Goal: Information Seeking & Learning: Learn about a topic

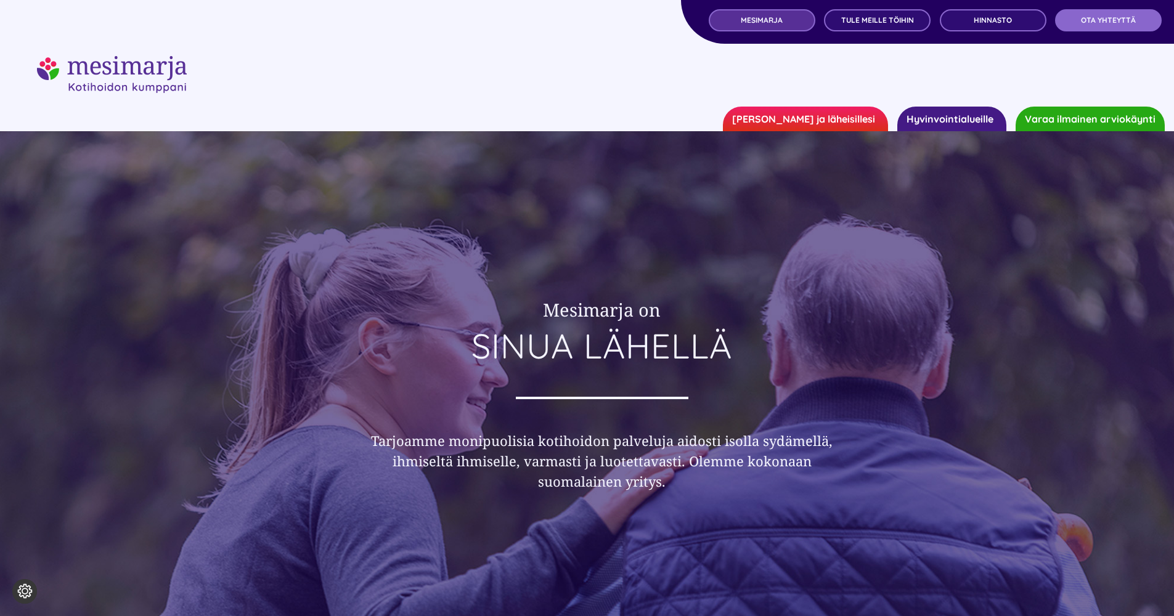
click at [761, 21] on span "MESIMARJA" at bounding box center [762, 20] width 42 height 9
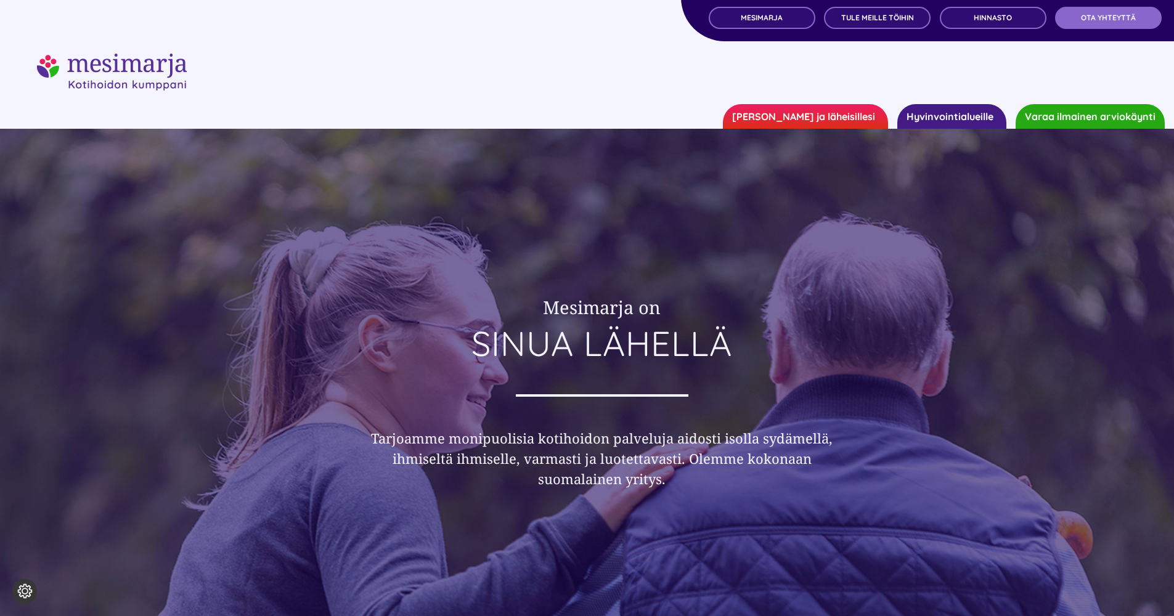
click at [952, 120] on link "Hyvinvointialueille" at bounding box center [951, 116] width 109 height 25
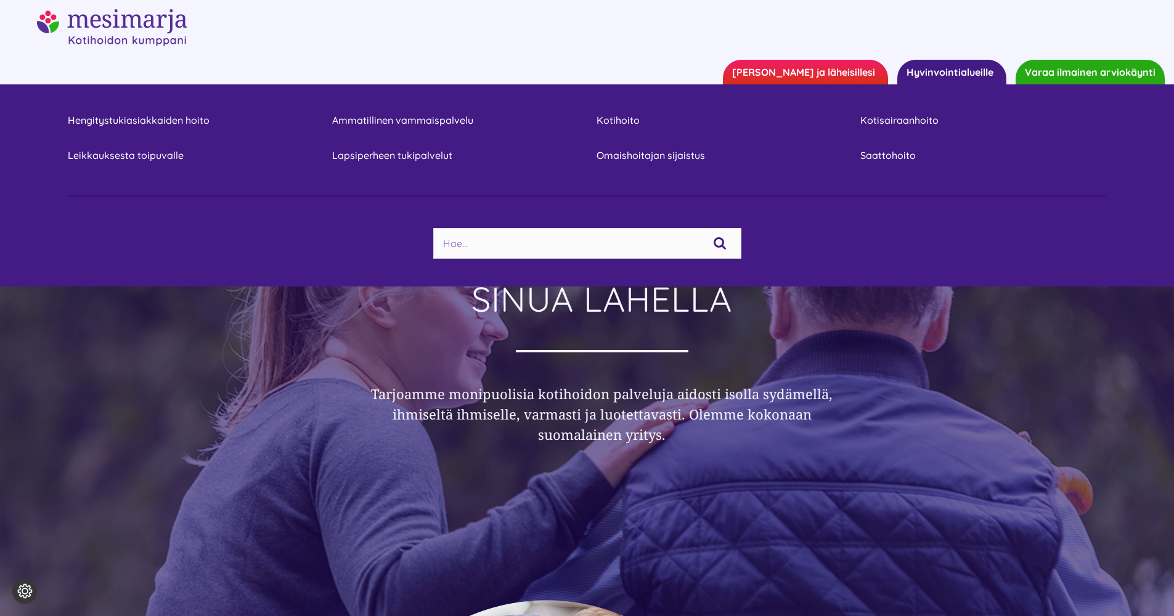
scroll to position [0, 0]
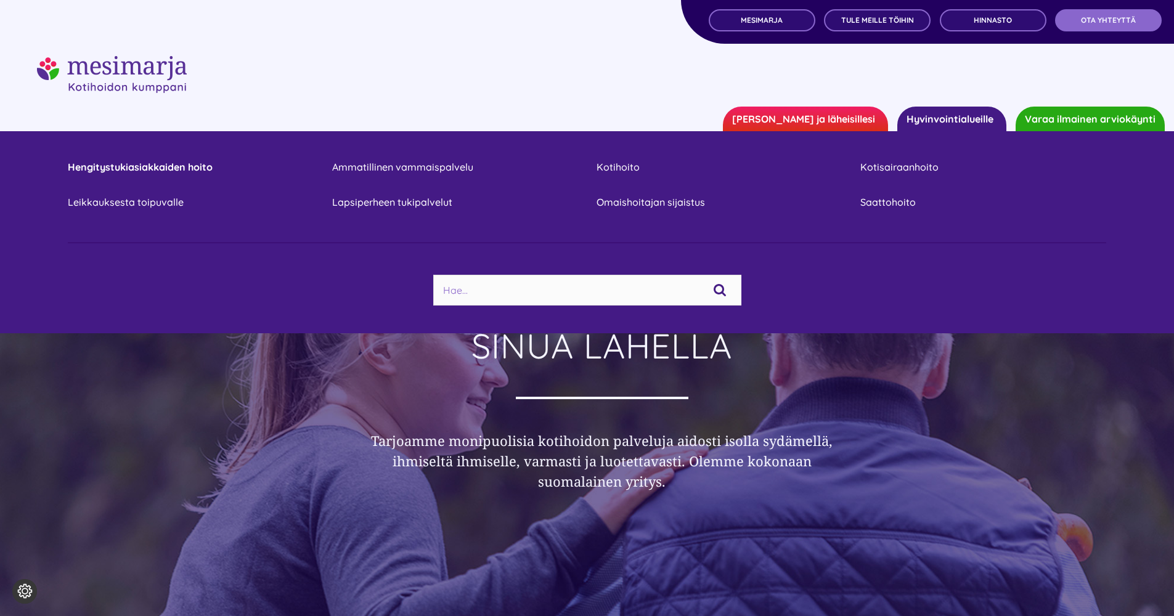
click at [148, 168] on link "Hengitystukiasiakkaiden hoito" at bounding box center [191, 167] width 246 height 17
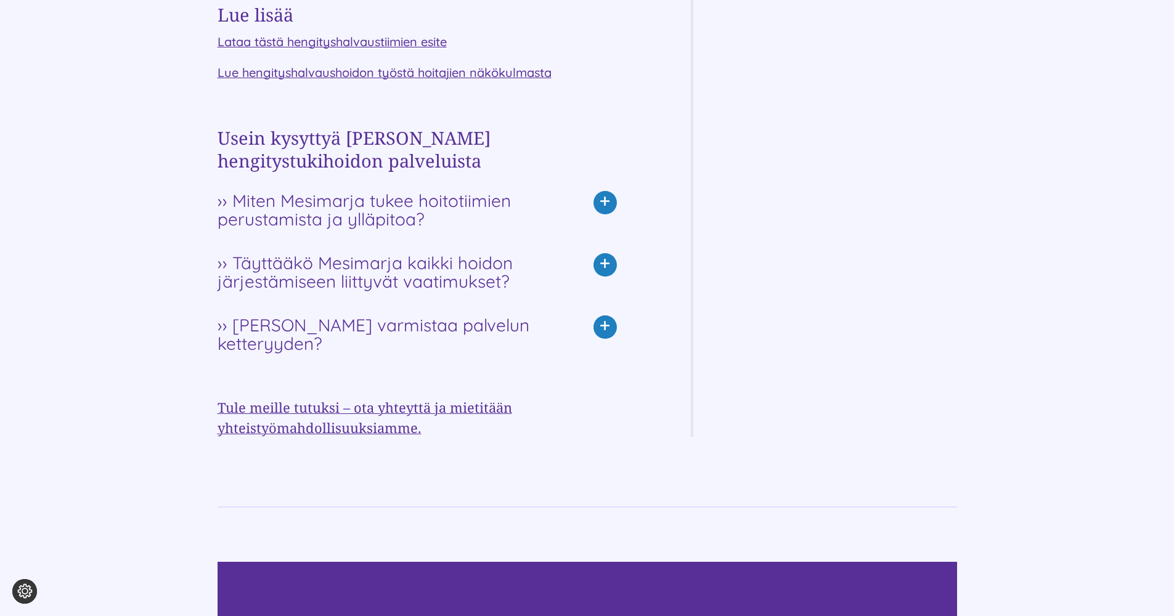
scroll to position [1596, 0]
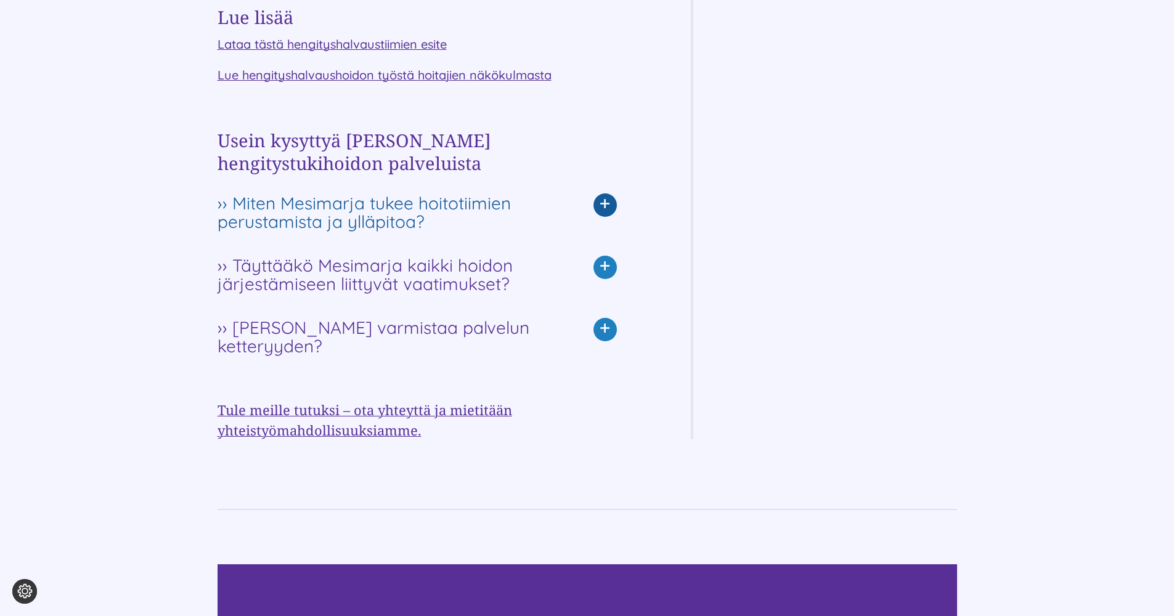
click at [439, 208] on span "›› Miten Mesimarja tukee hoitotiimien perustamista ja ylläpitoa?" at bounding box center [391, 212] width 349 height 37
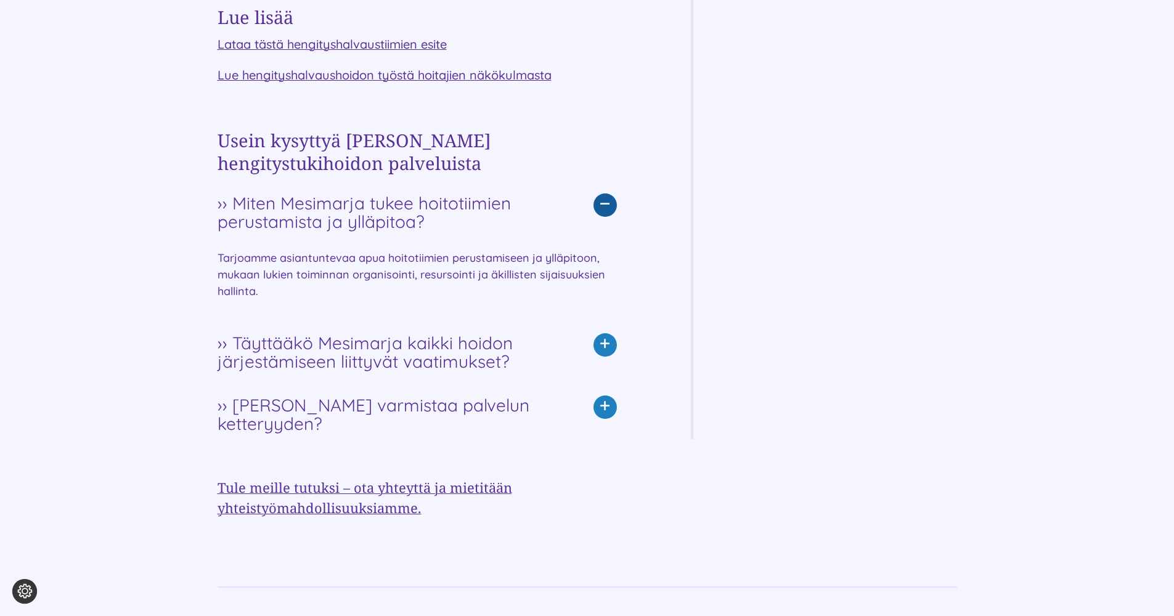
click at [440, 207] on span "›› Miten Mesimarja tukee hoitotiimien perustamista ja ylläpitoa?" at bounding box center [391, 212] width 349 height 37
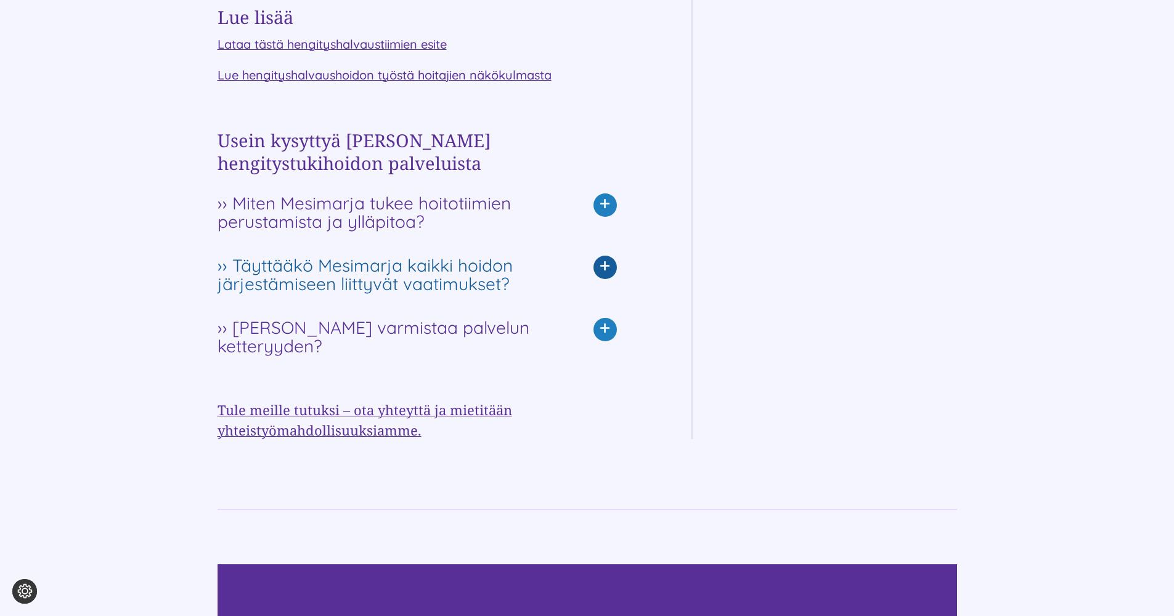
click at [431, 268] on span "›› Täyttääkö Mesimarja kaikki hoidon järjestämiseen liittyvät vaatimukset?" at bounding box center [391, 274] width 349 height 37
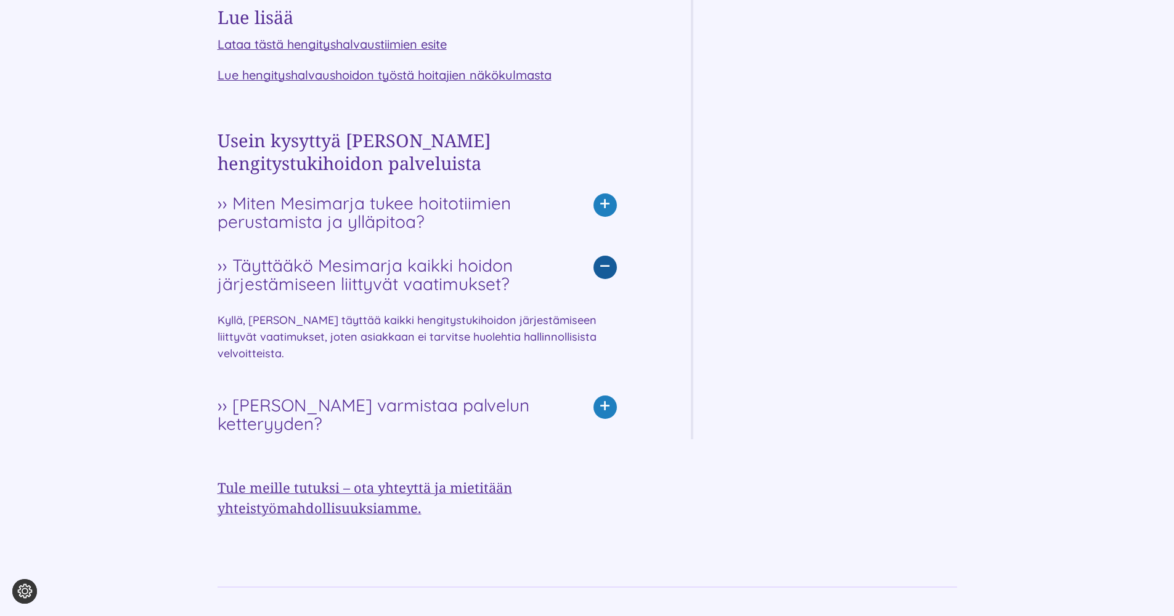
click at [431, 267] on span "›› Täyttääkö Mesimarja kaikki hoidon järjestämiseen liittyvät vaatimukset?" at bounding box center [391, 274] width 349 height 37
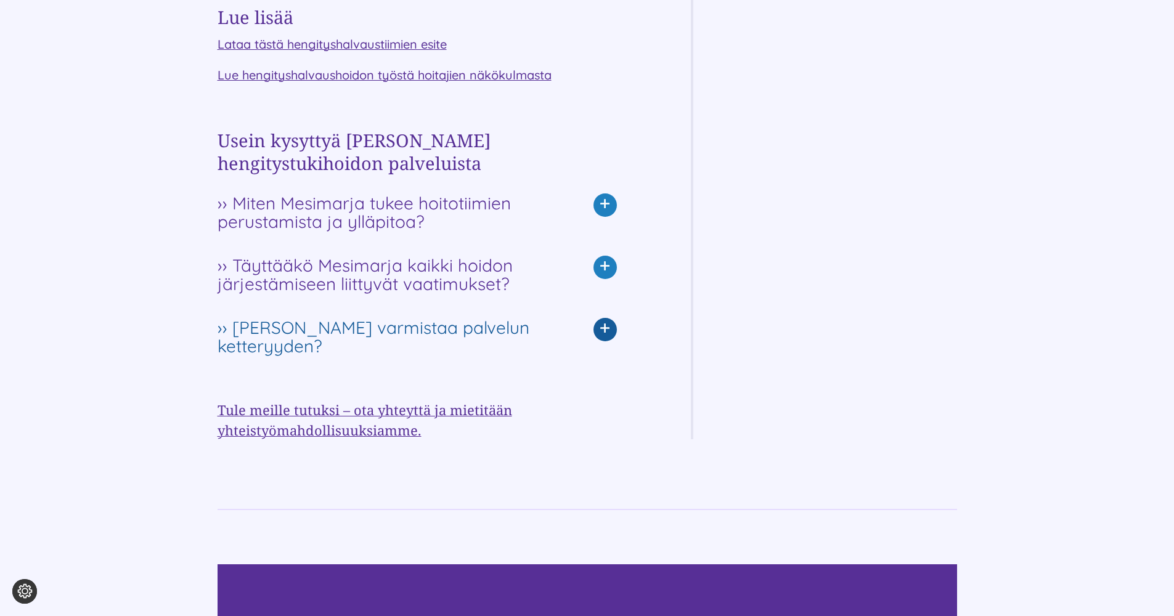
click at [444, 327] on span "›› Kuinka Mesimarja varmistaa palvelun ketteryyden?" at bounding box center [391, 337] width 349 height 37
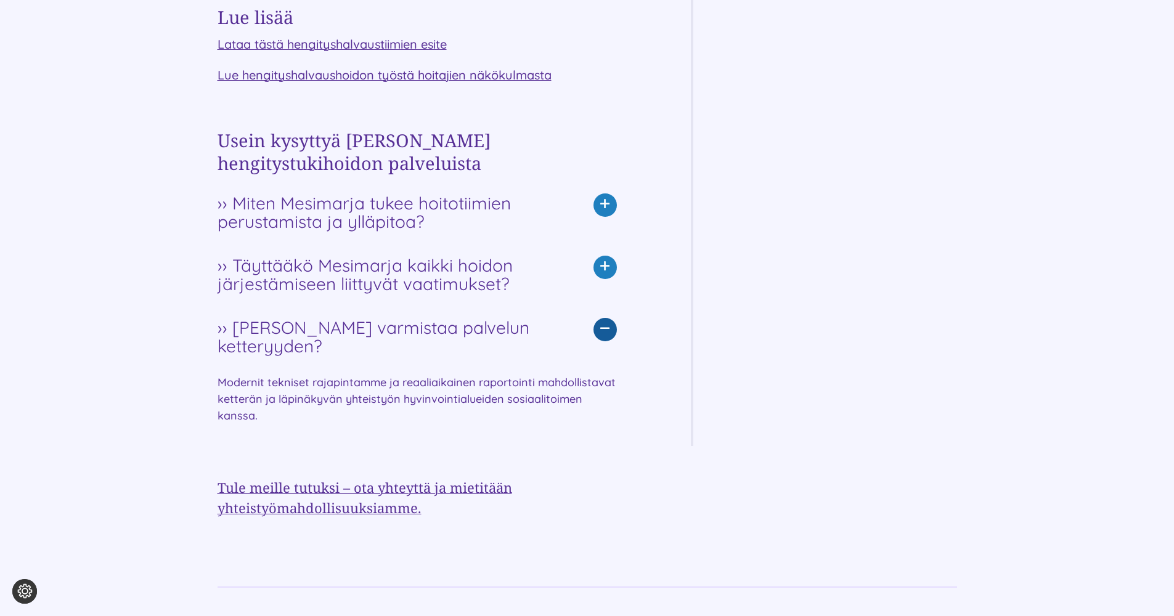
click at [443, 324] on span "›› Kuinka Mesimarja varmistaa palvelun ketteryyden?" at bounding box center [391, 337] width 349 height 37
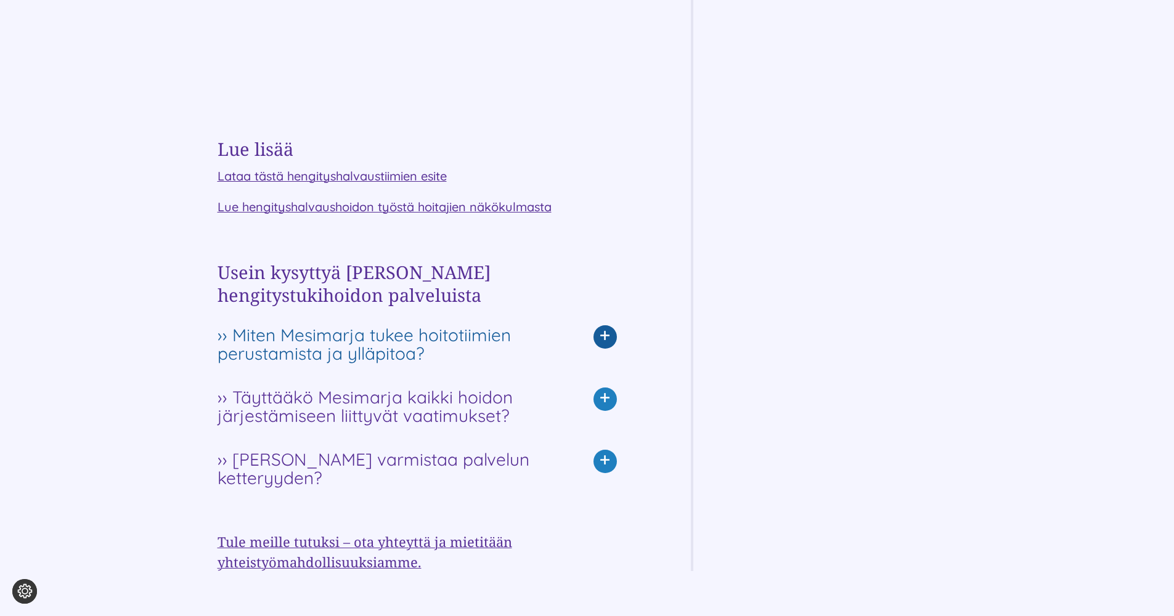
scroll to position [1451, 0]
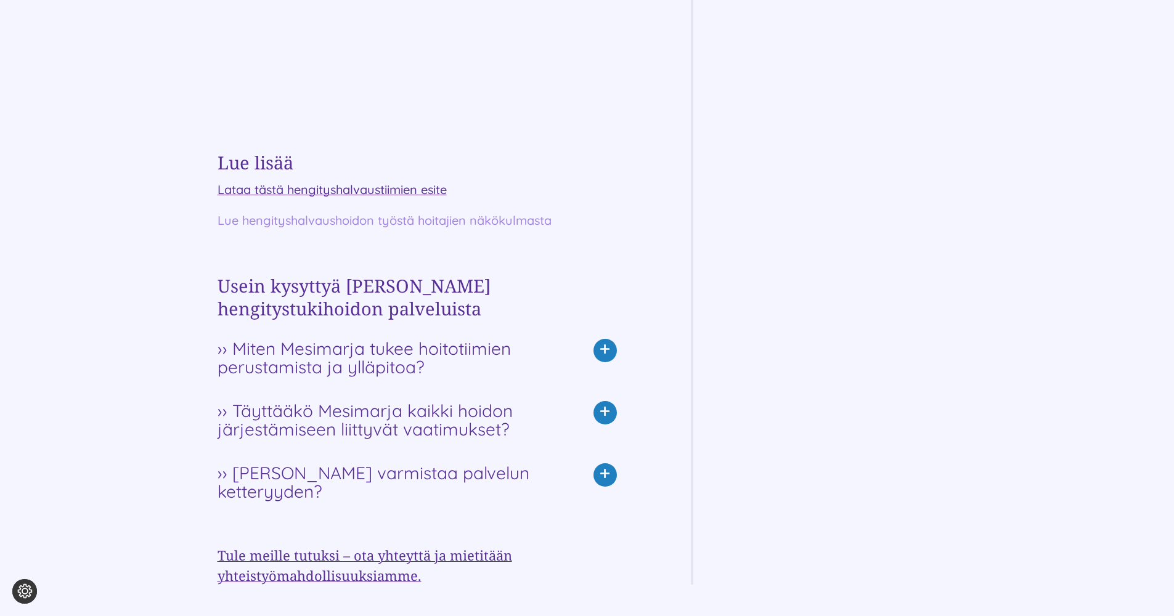
click at [353, 221] on link "Lue hengityshalvaushoidon työstä hoitajien näkökulmasta" at bounding box center [384, 220] width 334 height 15
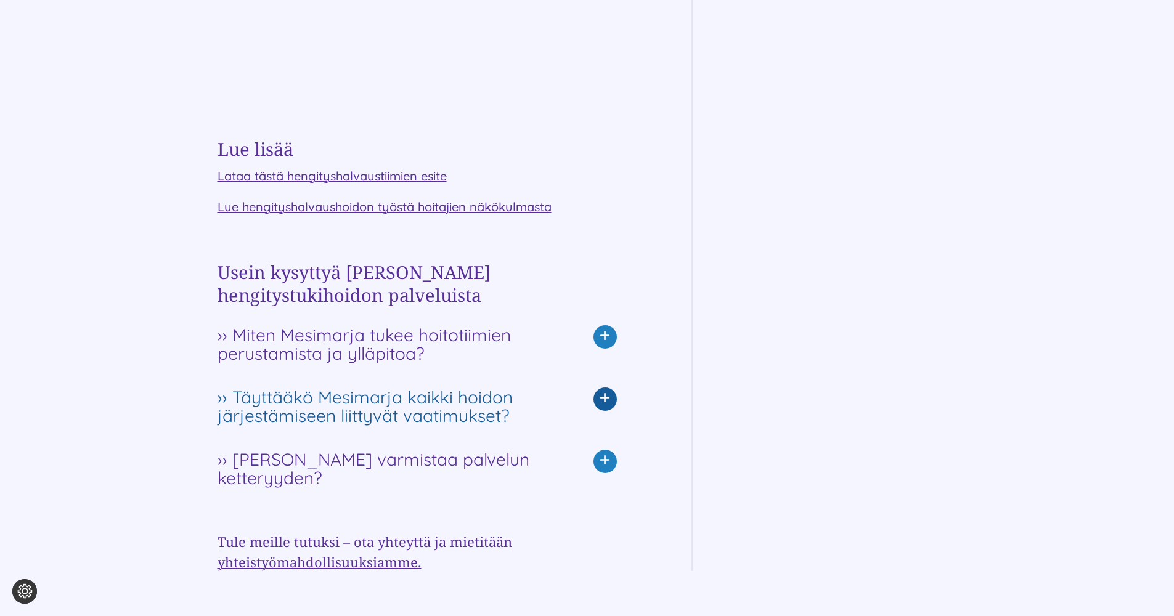
click at [471, 408] on span "›› Täyttääkö Mesimarja kaikki hoidon järjestämiseen liittyvät vaatimukset?" at bounding box center [391, 406] width 349 height 37
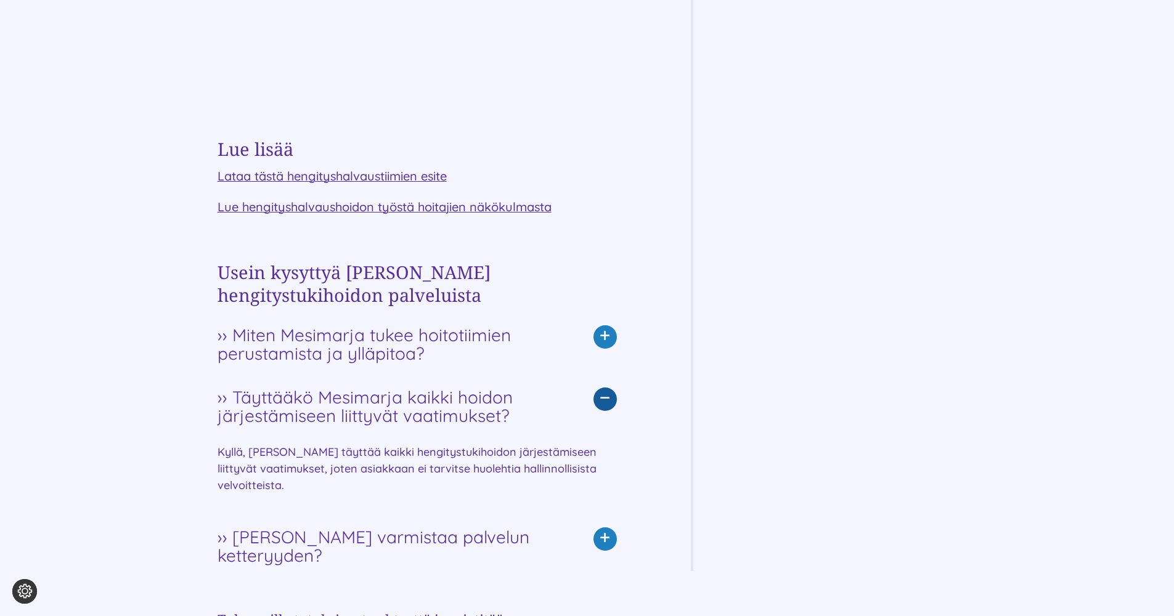
click at [474, 403] on span "›› Täyttääkö Mesimarja kaikki hoidon järjestämiseen liittyvät vaatimukset?" at bounding box center [391, 406] width 349 height 37
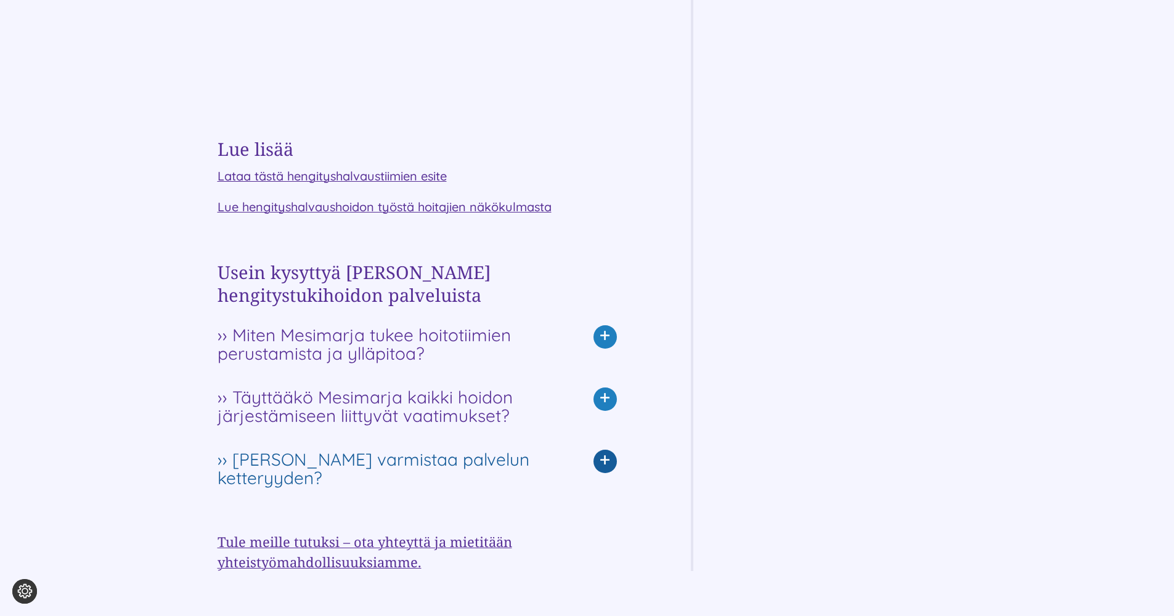
click at [449, 461] on span "›› Kuinka Mesimarja varmistaa palvelun ketteryyden?" at bounding box center [391, 468] width 349 height 37
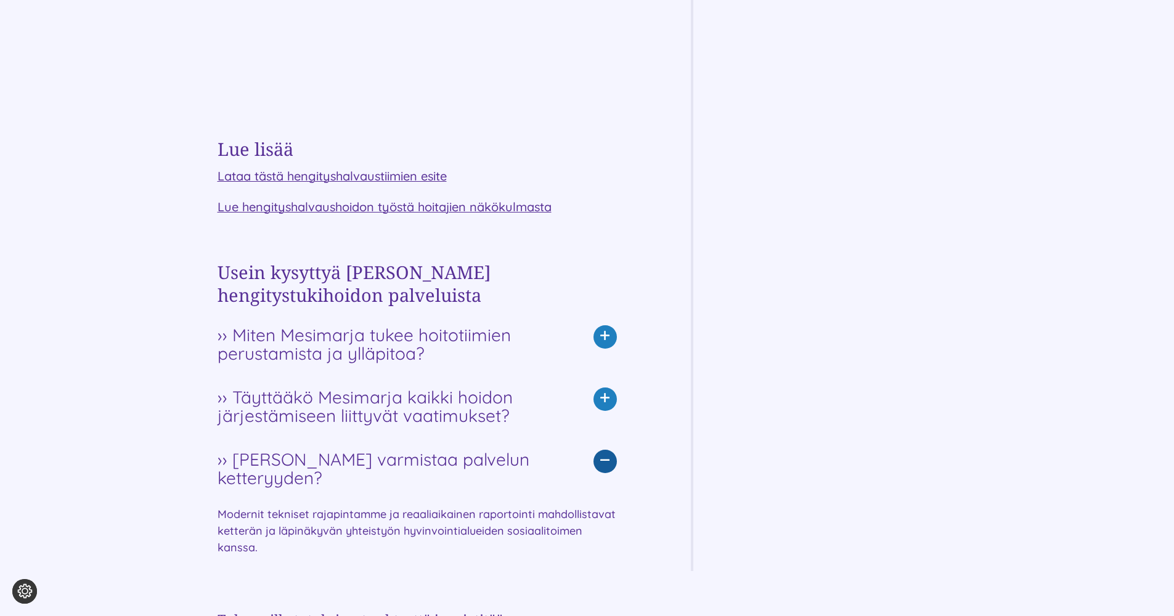
click at [450, 460] on span "›› Kuinka Mesimarja varmistaa palvelun ketteryyden?" at bounding box center [391, 468] width 349 height 37
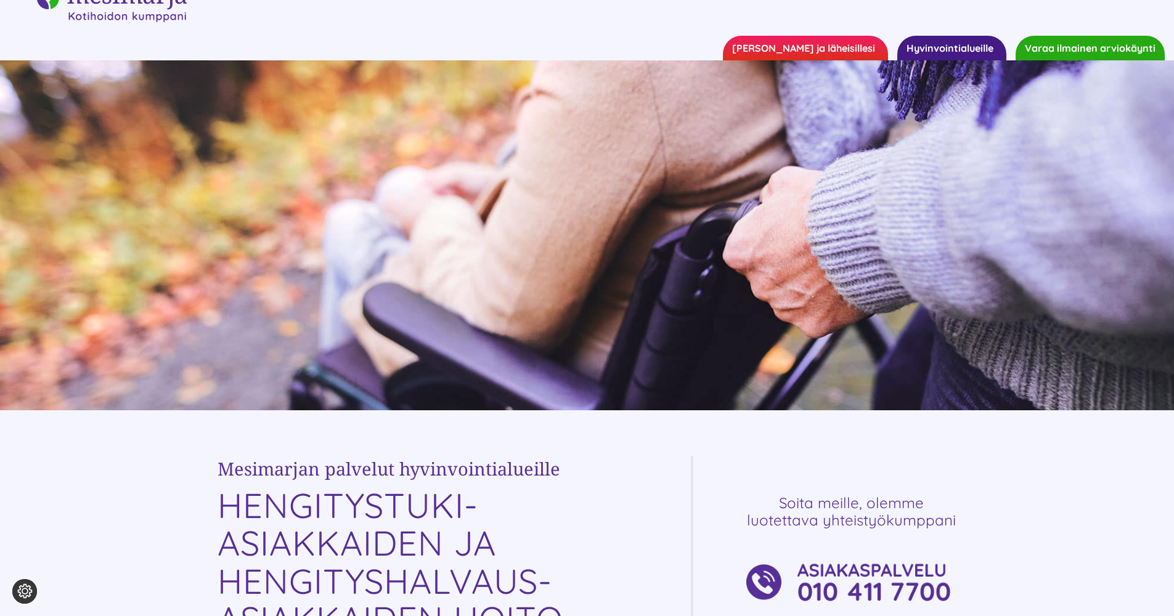
scroll to position [0, 0]
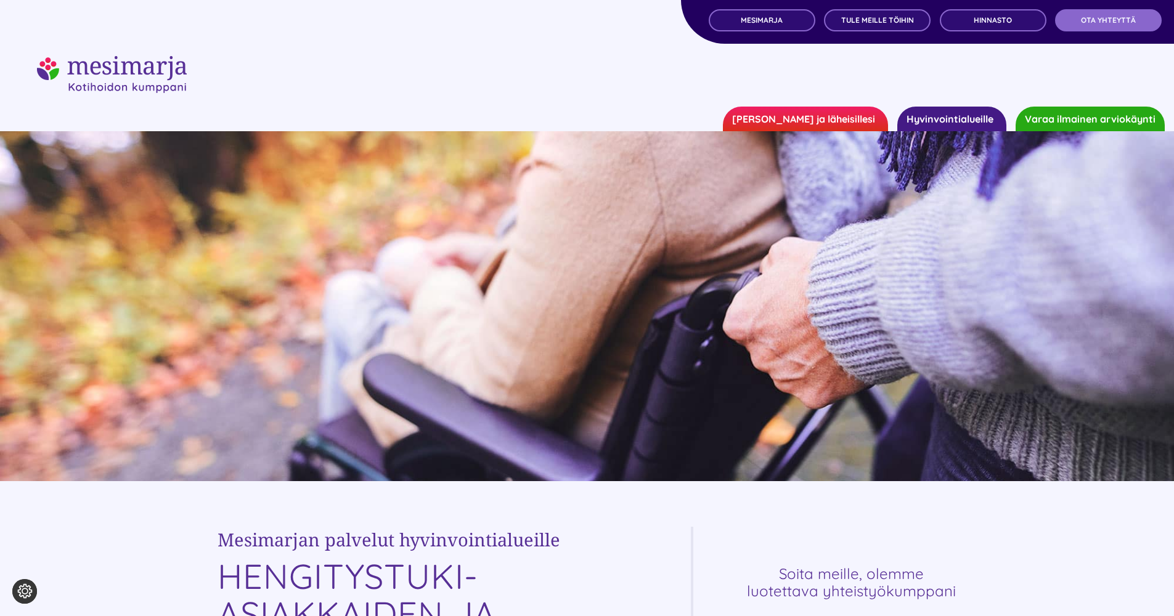
click at [834, 120] on link "[PERSON_NAME] ja läheisillesi" at bounding box center [805, 119] width 165 height 25
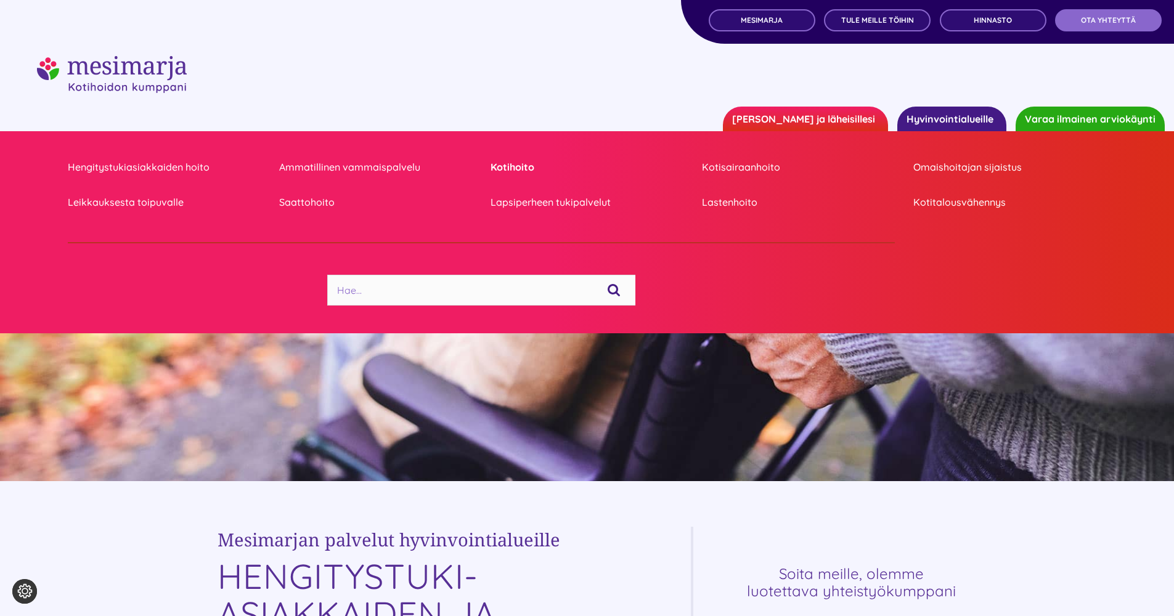
click at [507, 168] on link "Kotihoito" at bounding box center [586, 167] width 193 height 17
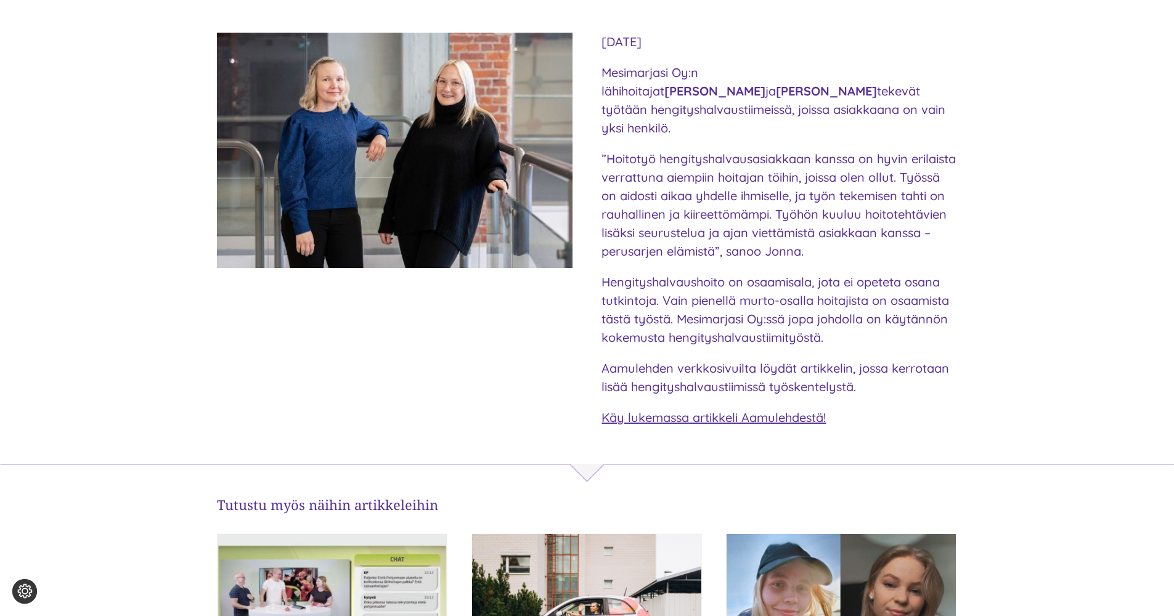
scroll to position [324, 0]
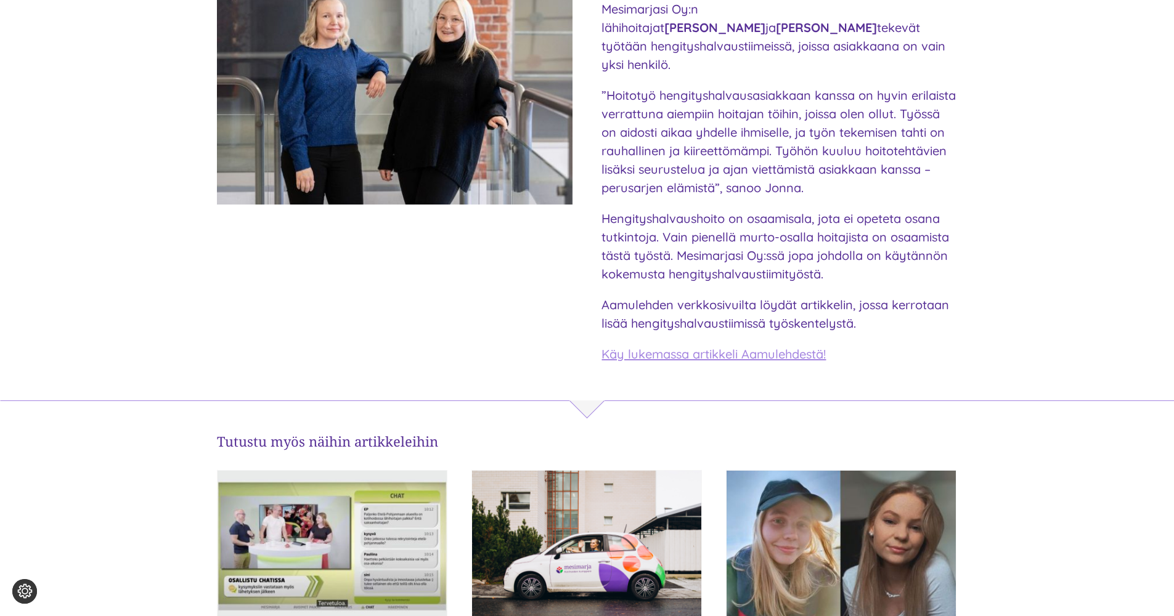
click at [653, 346] on span "Käy lukemassa artikkeli Aamulehdestä!" at bounding box center [713, 353] width 224 height 15
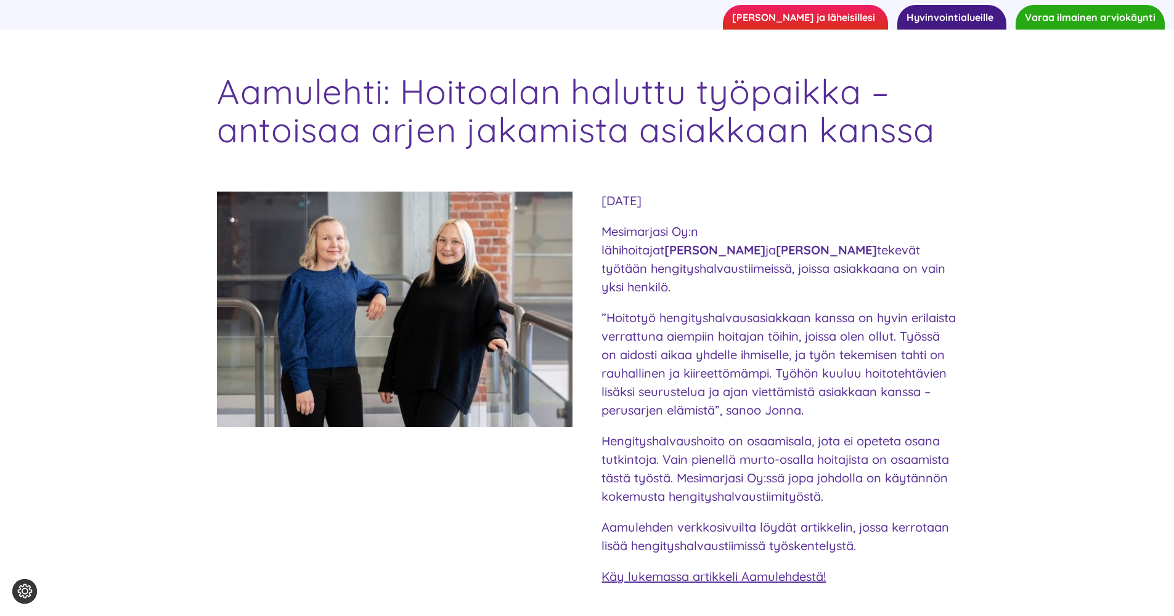
scroll to position [0, 0]
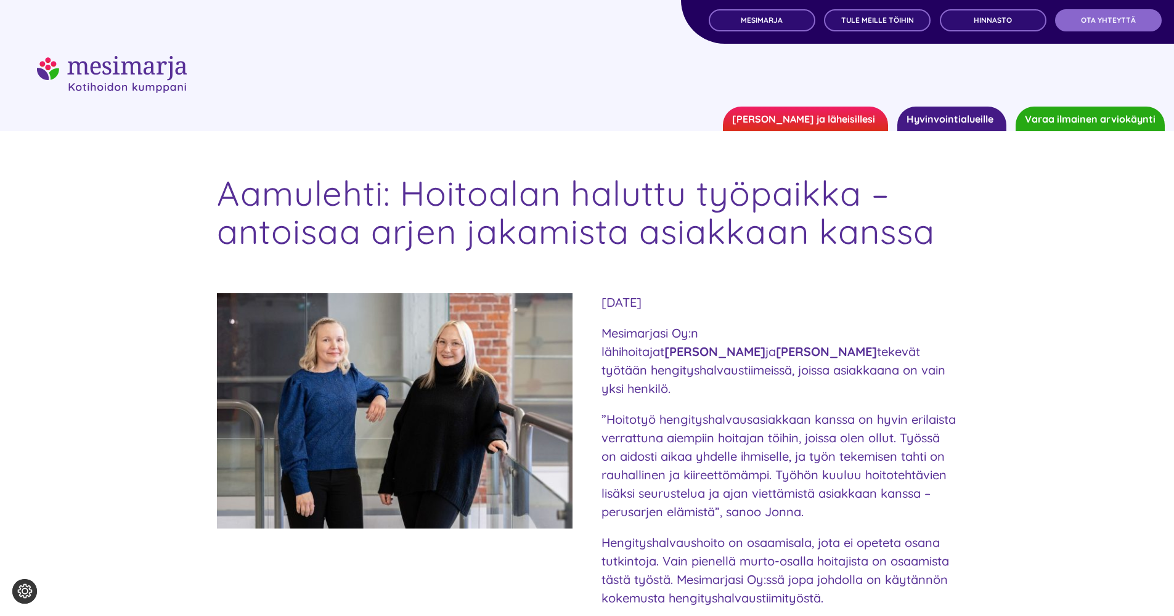
click at [933, 119] on link "Hyvinvointialueille" at bounding box center [951, 119] width 109 height 25
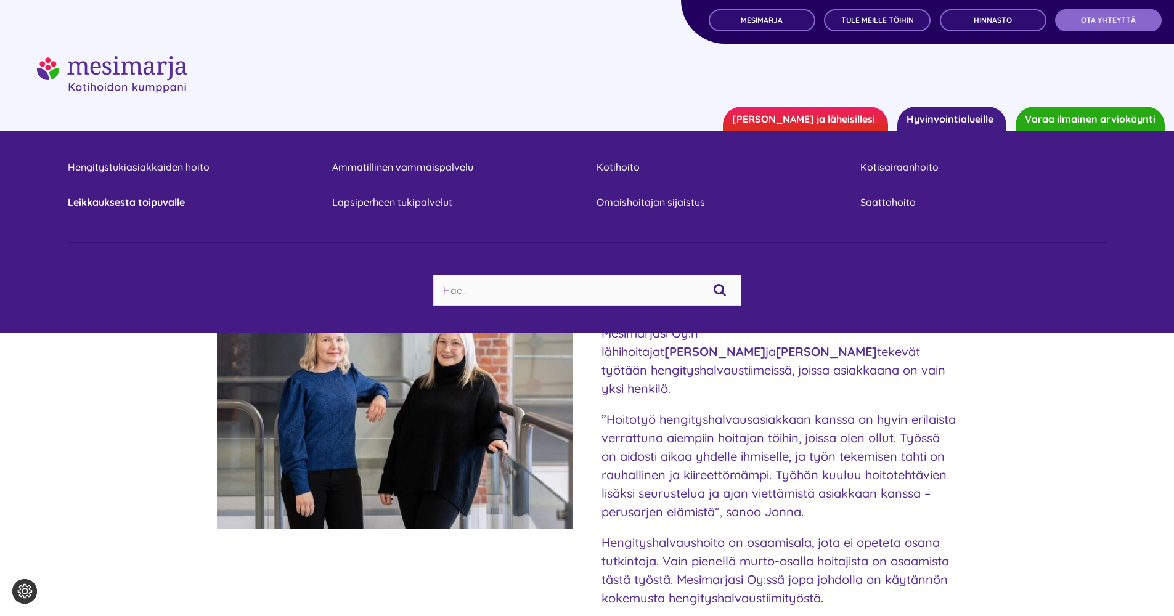
click at [173, 201] on link "Leikkauksesta toipuvalle" at bounding box center [191, 202] width 246 height 17
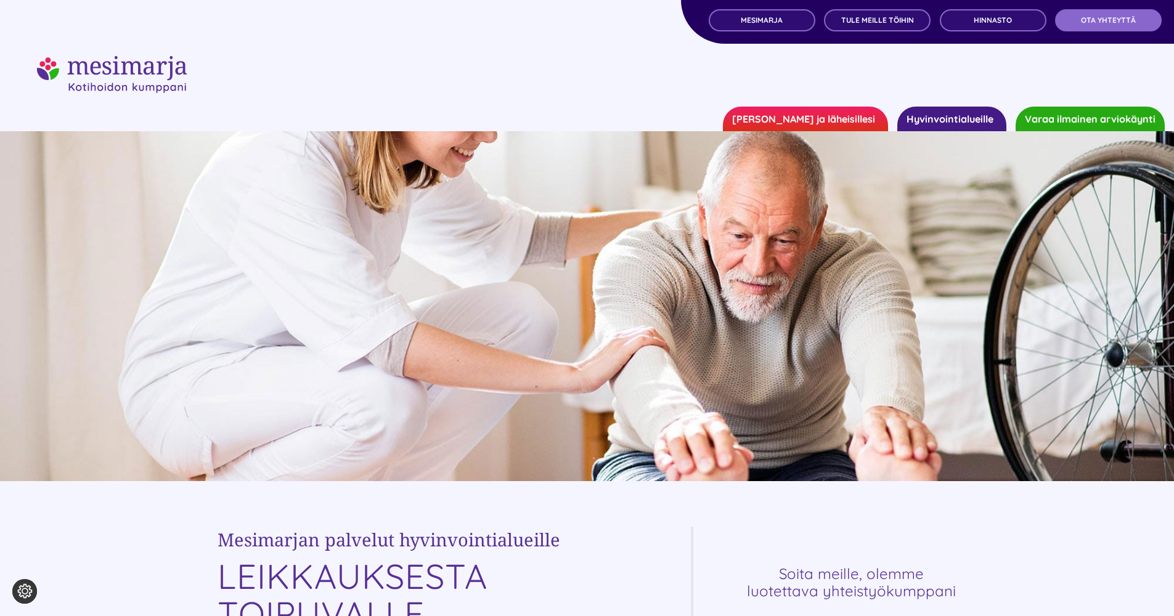
click at [958, 121] on link "Hyvinvointialueille" at bounding box center [951, 119] width 109 height 25
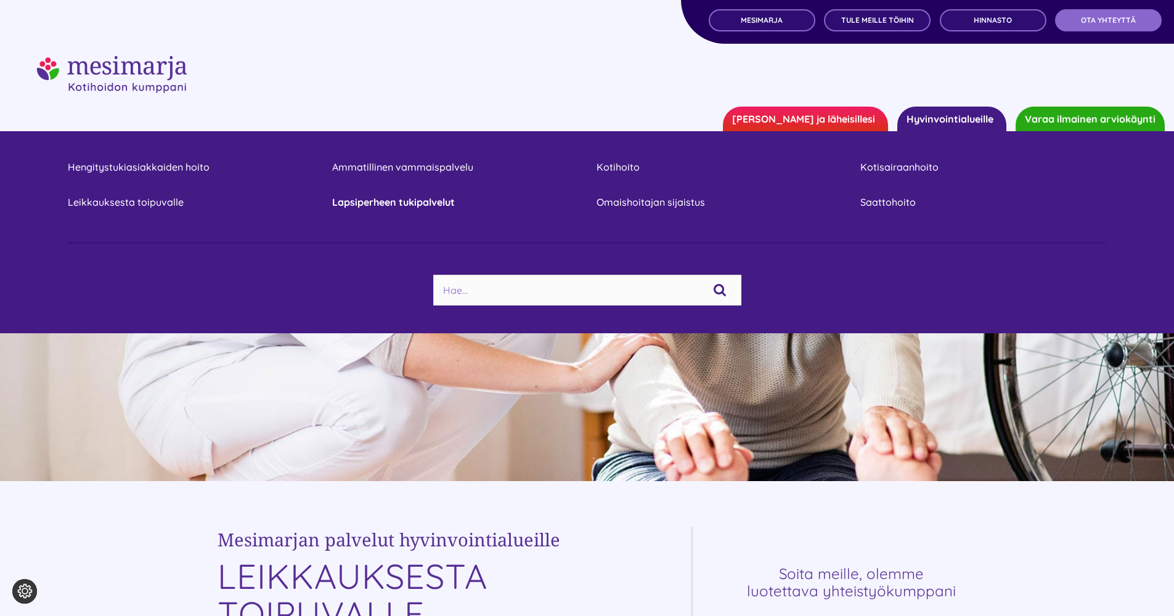
click at [380, 205] on link "Lapsiperheen tukipalvelut" at bounding box center [455, 202] width 246 height 17
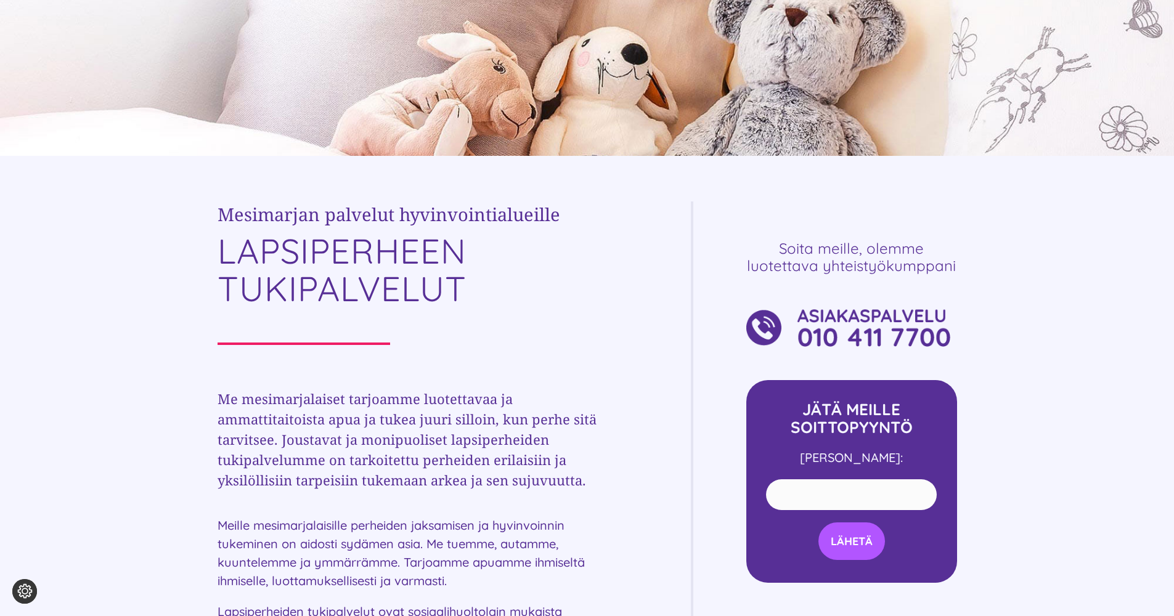
scroll to position [73, 0]
